Goal: Task Accomplishment & Management: Complete application form

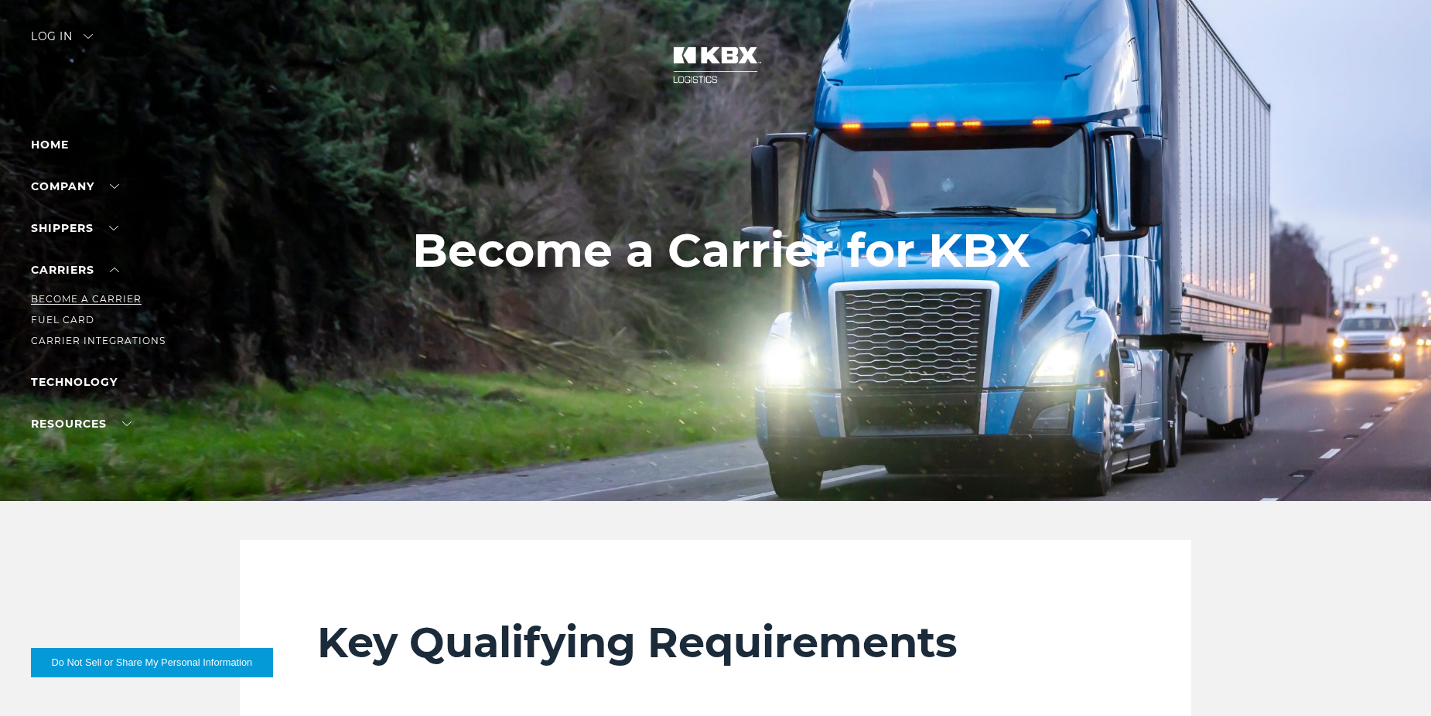
click at [64, 299] on link "Become a Carrier" at bounding box center [86, 299] width 111 height 12
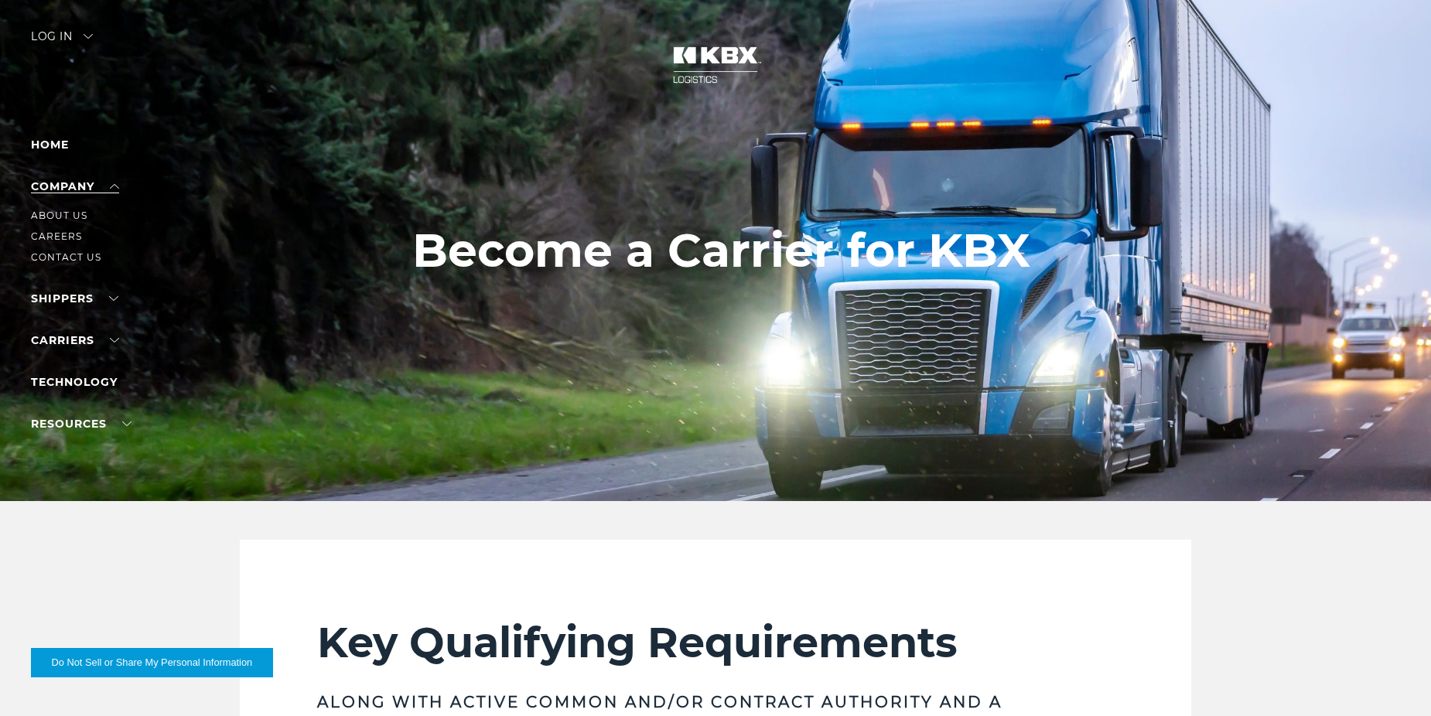
click at [67, 181] on link "Company" at bounding box center [75, 186] width 88 height 14
click at [61, 216] on link "About Us" at bounding box center [59, 216] width 56 height 12
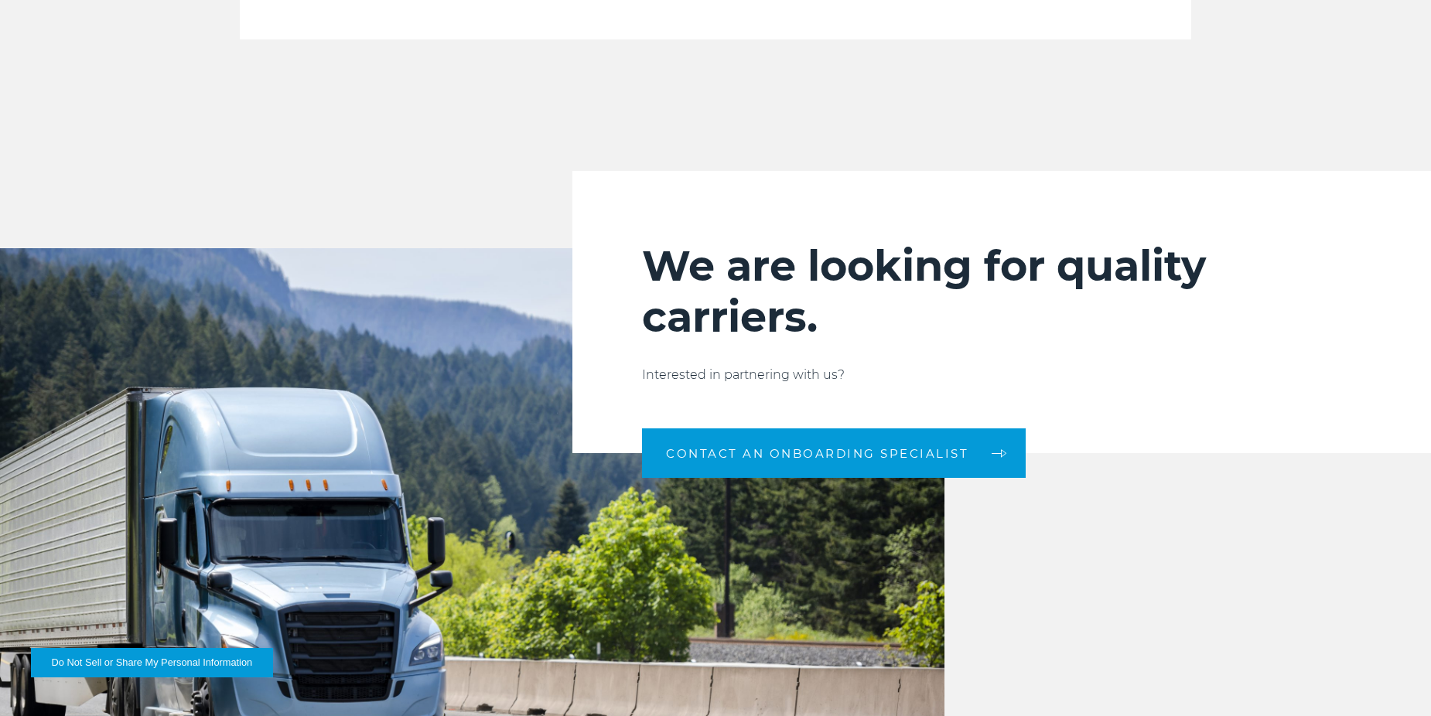
scroll to position [1469, 0]
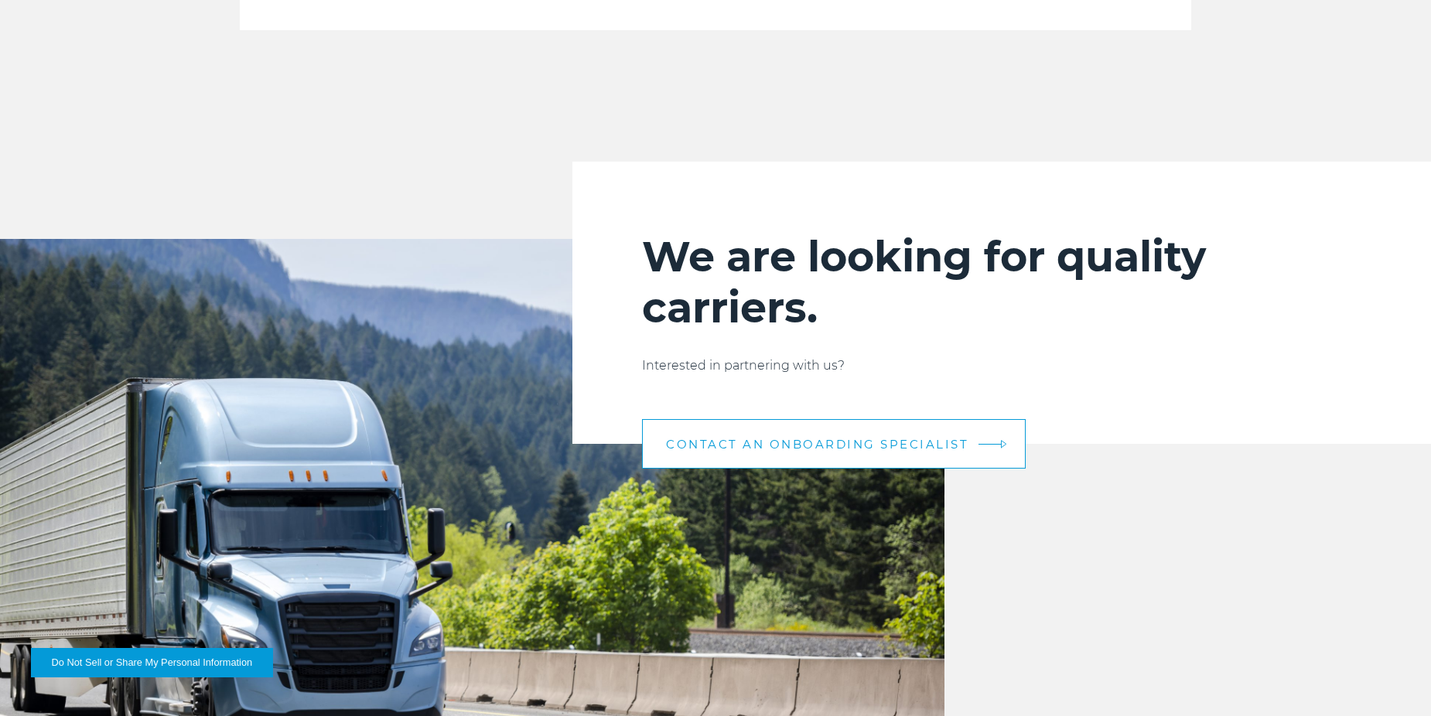
click at [882, 445] on span "CONTACT AN ONBOARDING SPECIALIST" at bounding box center [817, 445] width 302 height 12
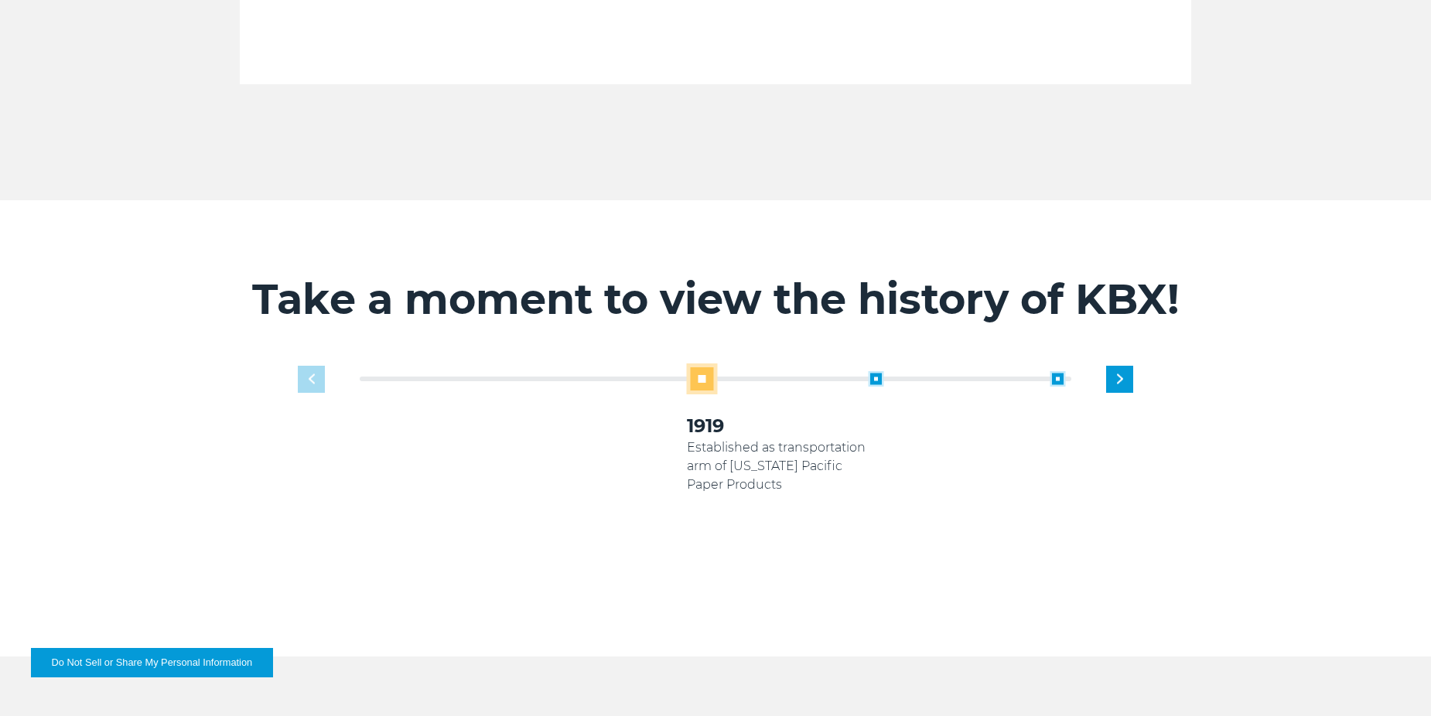
scroll to position [851, 0]
